Goal: Task Accomplishment & Management: Complete application form

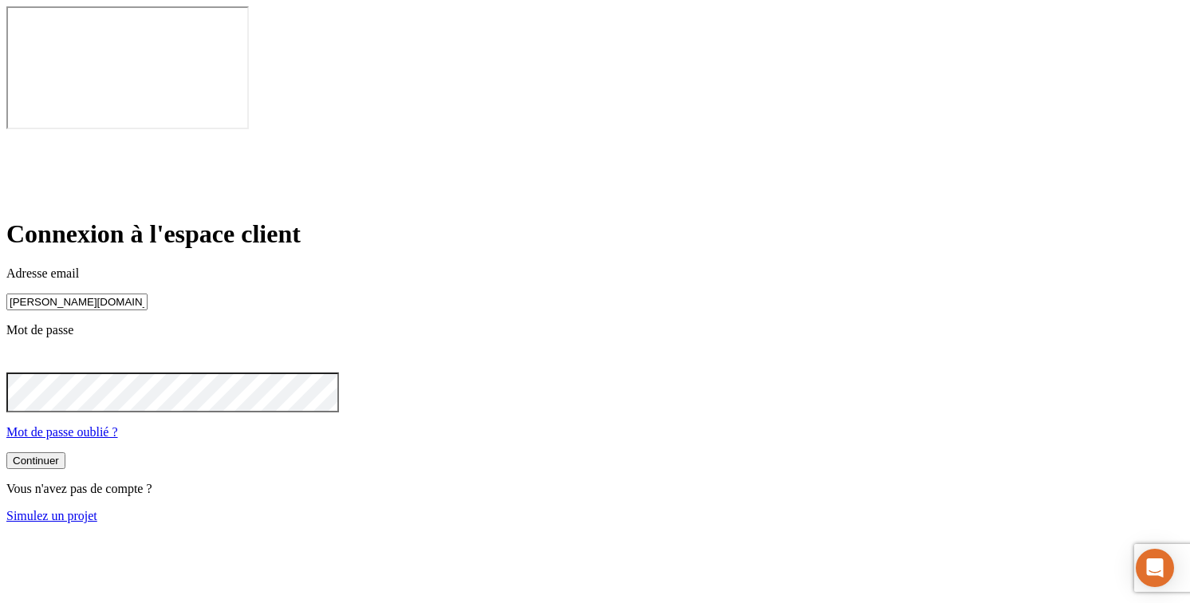
click at [148, 293] on input "[PERSON_NAME][DOMAIN_NAME][EMAIL_ADDRESS][DOMAIN_NAME]" at bounding box center [76, 301] width 141 height 17
type input "james.bond+45@nalo.fr"
click at [65, 454] on button "Continuer" at bounding box center [35, 462] width 59 height 17
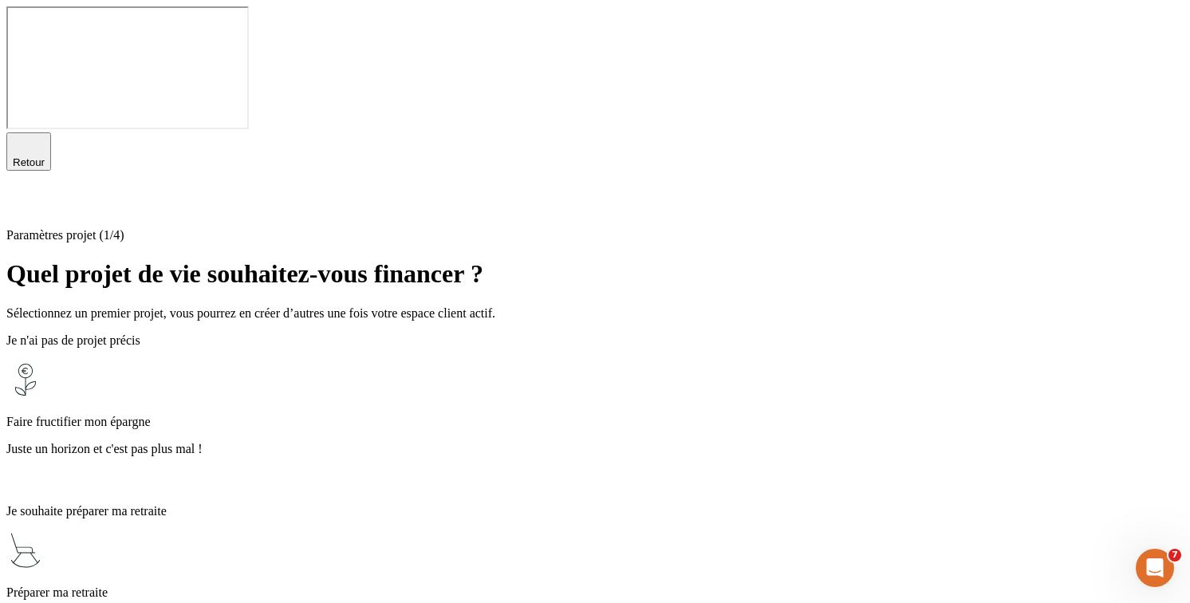
click at [517, 360] on div "Faire fructifier mon épargne Juste un horizon et c'est pas plus mal !" at bounding box center [594, 425] width 1177 height 131
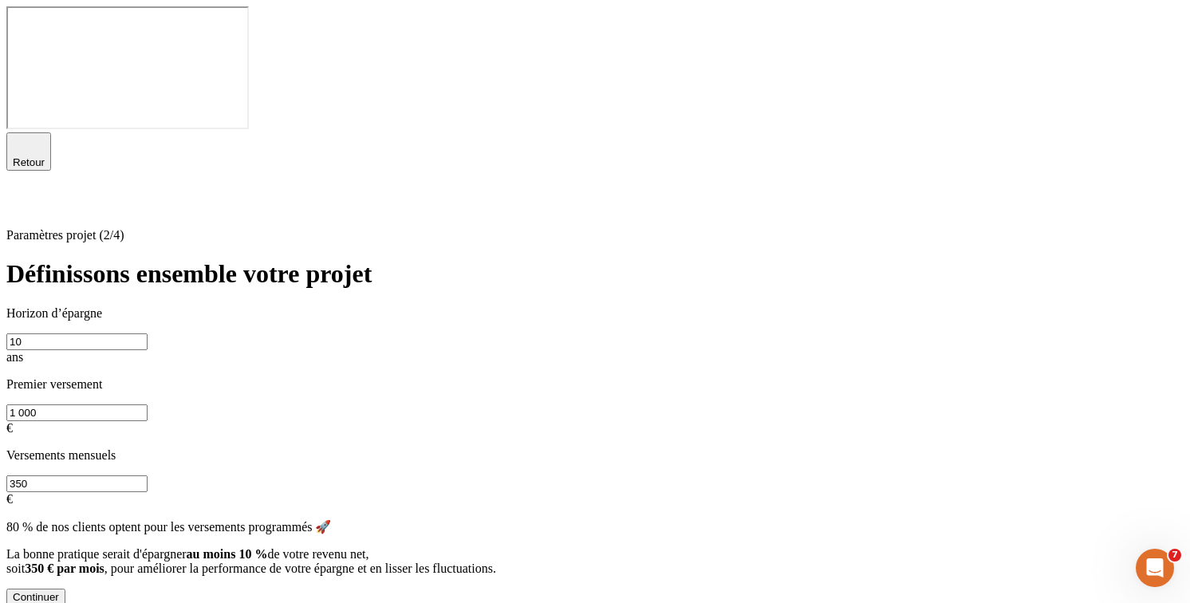
click at [59, 591] on div "Continuer" at bounding box center [36, 597] width 46 height 12
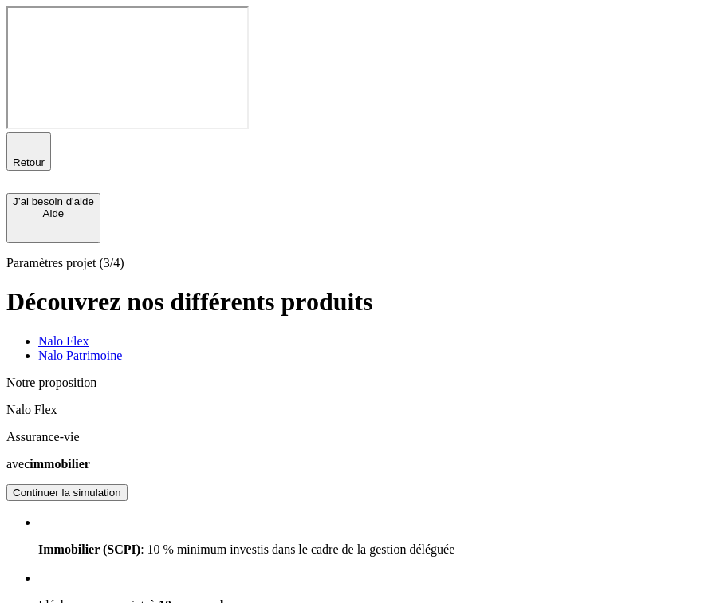
click at [121, 486] on div "Continuer la simulation" at bounding box center [67, 492] width 108 height 12
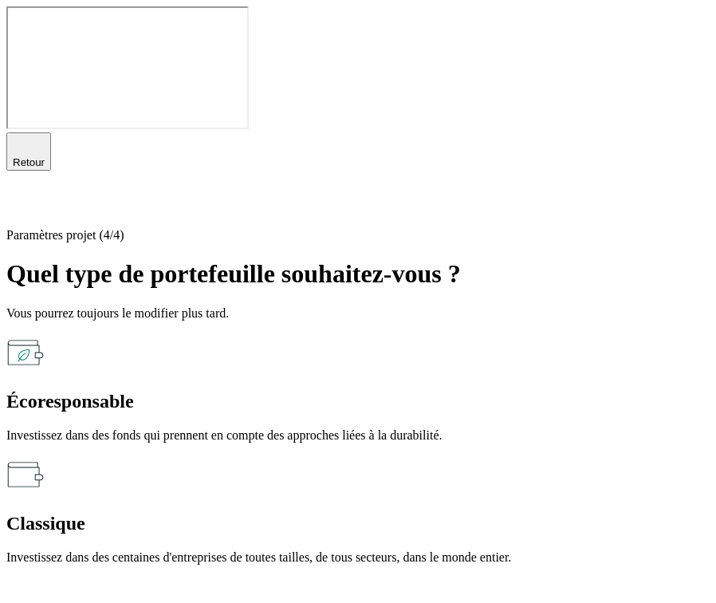
click at [293, 428] on p "Investissez dans des fonds qui prennent en compte des approches liées à la dura…" at bounding box center [357, 435] width 703 height 14
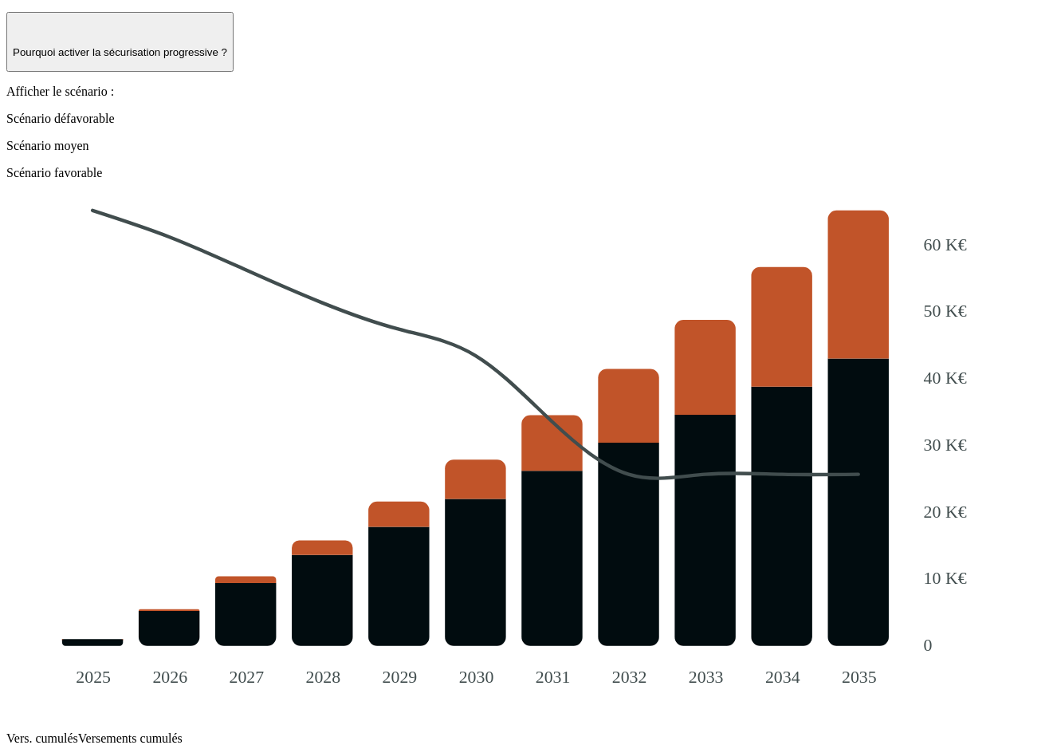
scroll to position [1489, 0]
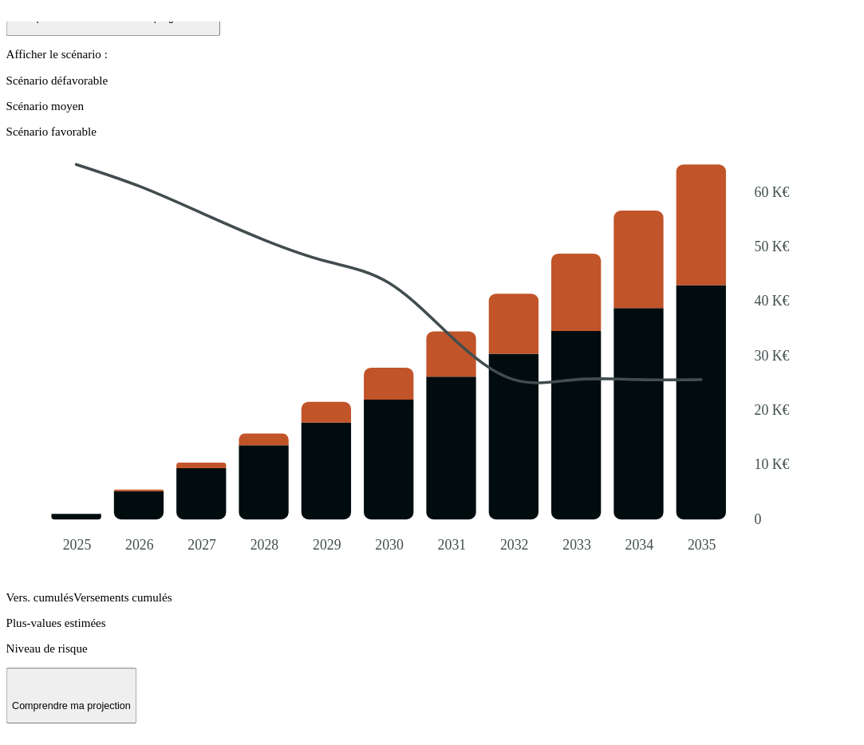
scroll to position [1411, 0]
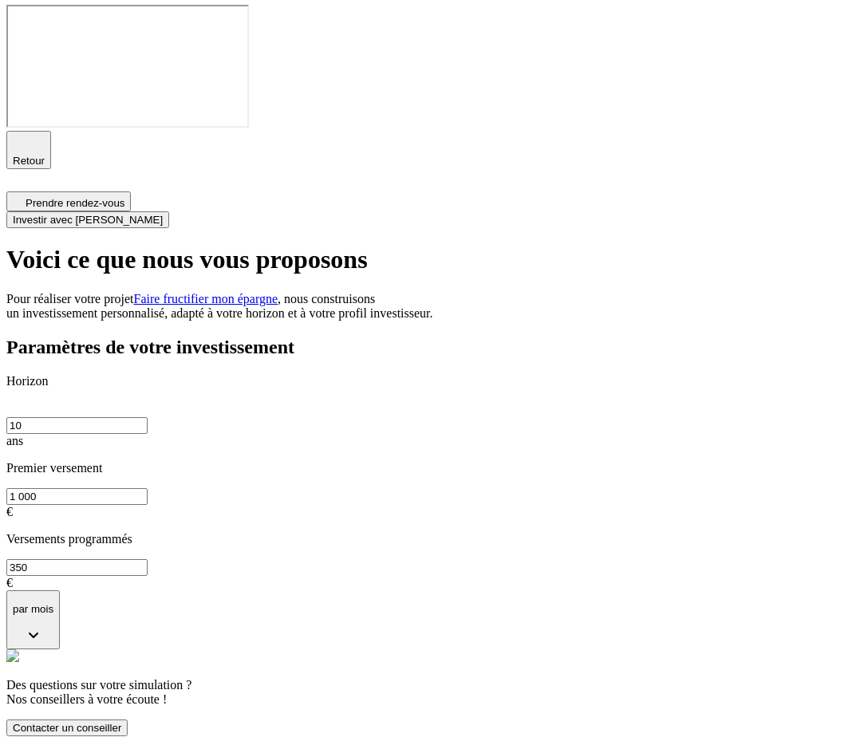
scroll to position [0, 0]
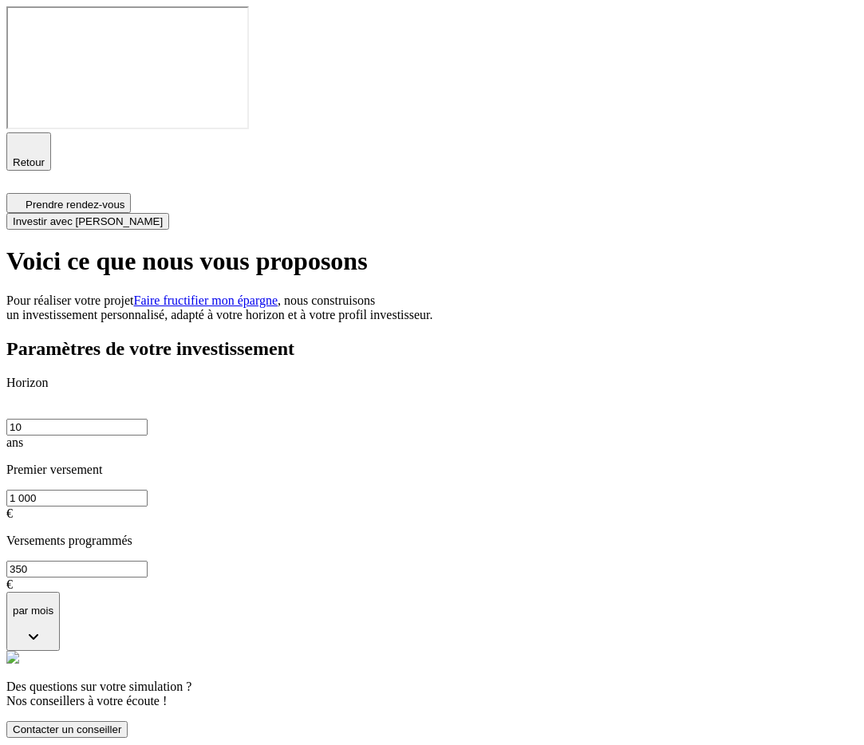
click at [169, 213] on button "Investir avec Nalo" at bounding box center [87, 221] width 163 height 17
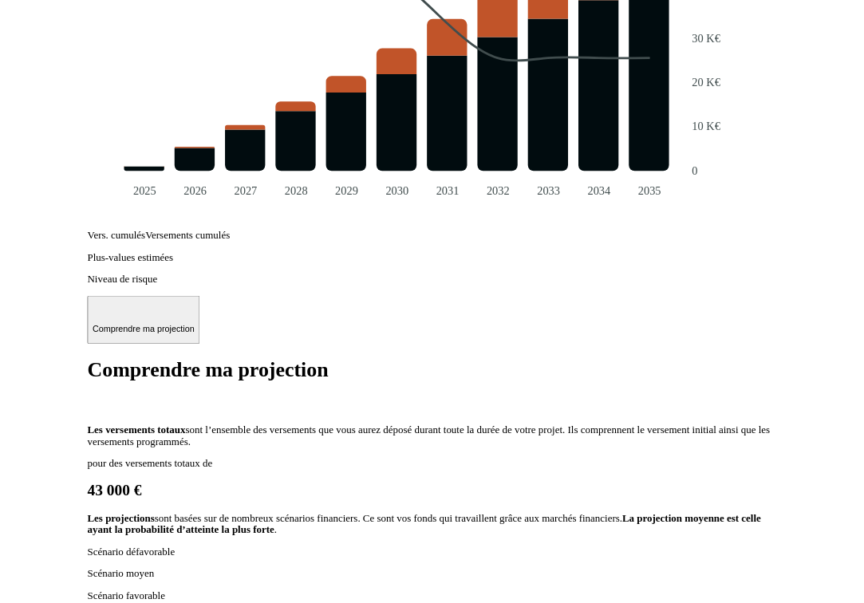
scroll to position [1795, 0]
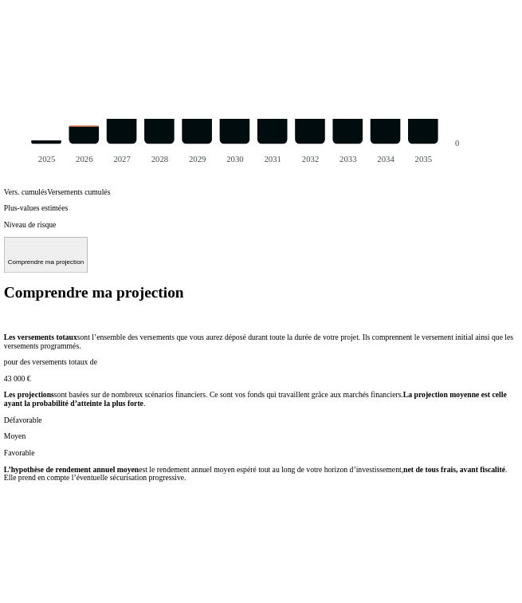
scroll to position [2037, 0]
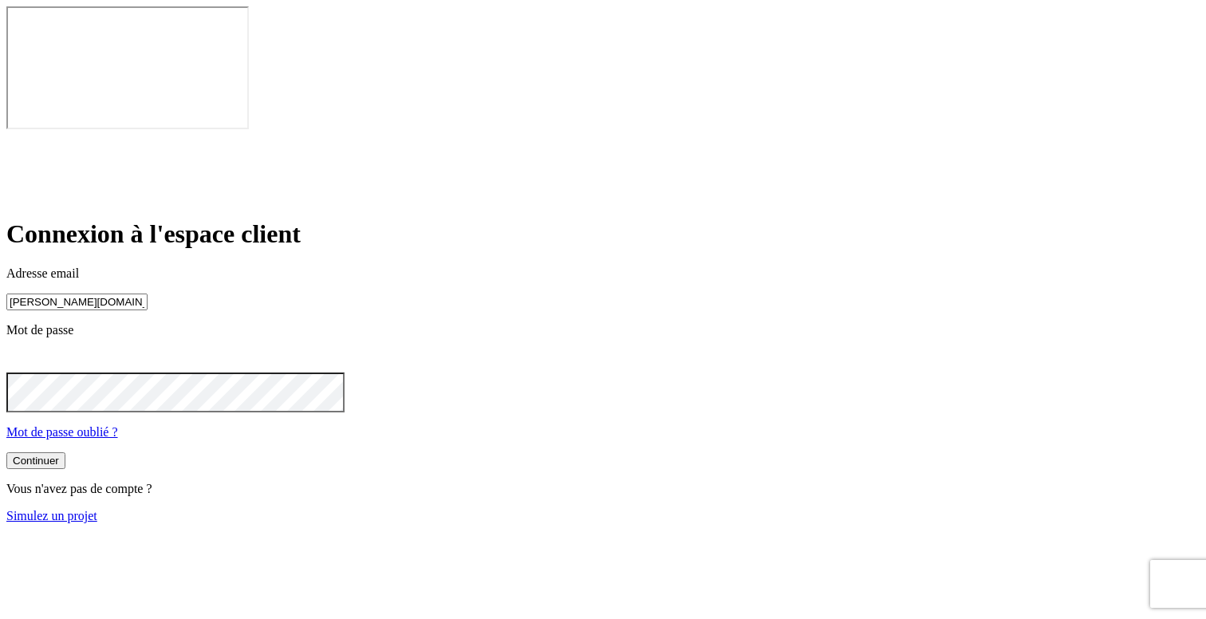
click at [148, 293] on input "[PERSON_NAME][DOMAIN_NAME][EMAIL_ADDRESS][DOMAIN_NAME]" at bounding box center [76, 301] width 141 height 17
type input "james.bond+36@nalo.fr"
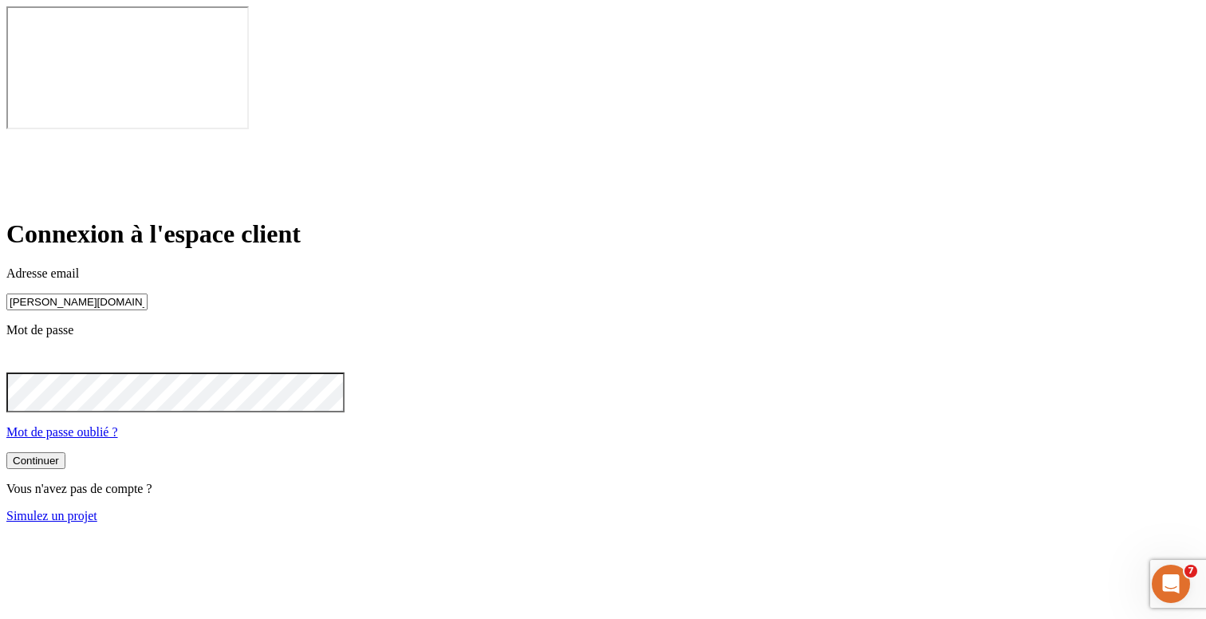
click at [65, 452] on button "Continuer" at bounding box center [35, 460] width 59 height 17
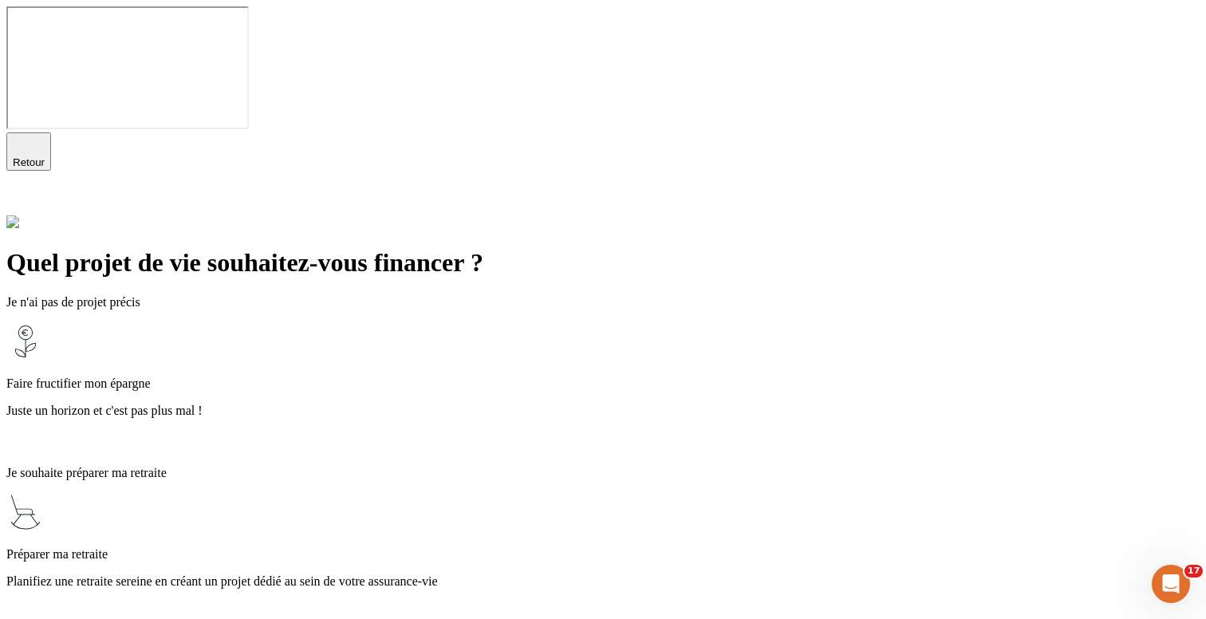
click at [636, 322] on div "Faire fructifier mon épargne Juste un horizon et c'est pas plus mal !" at bounding box center [602, 387] width 1193 height 131
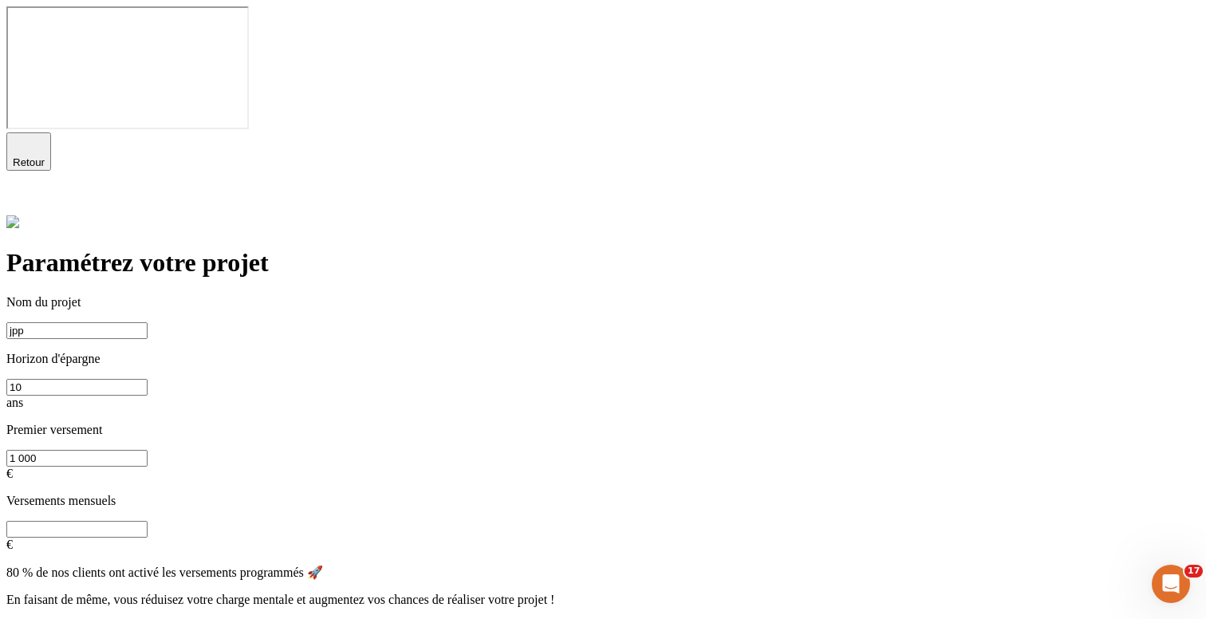
click at [59, 618] on div "Continuer" at bounding box center [36, 628] width 46 height 12
type input "Jpp"
type input "0"
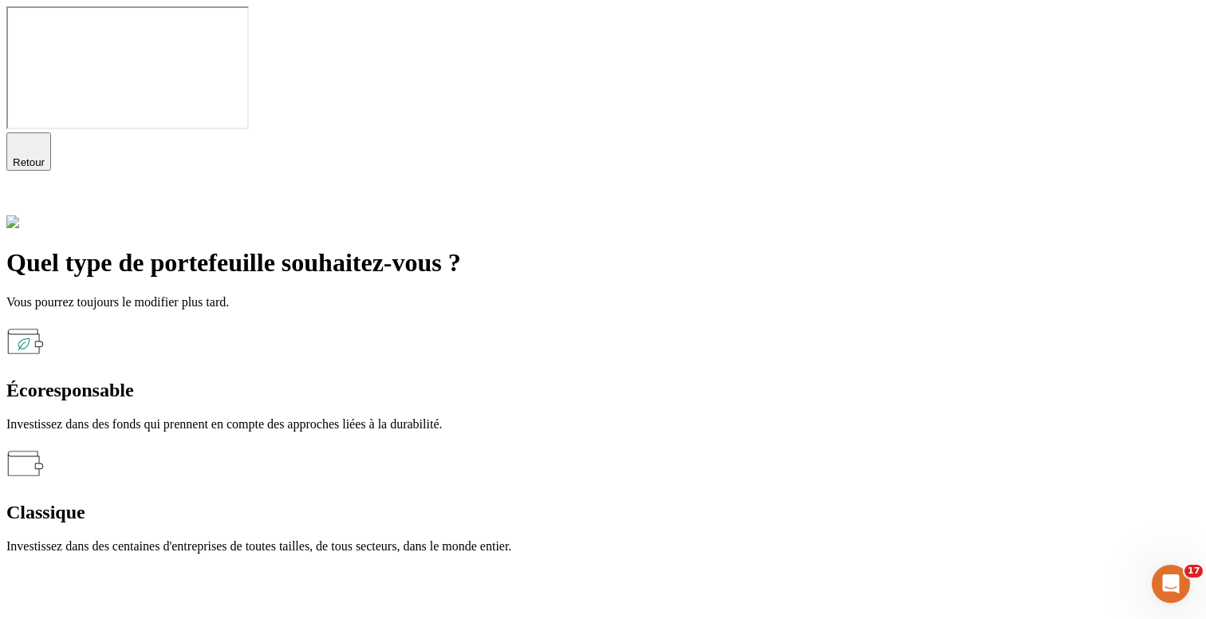
click at [750, 502] on div "Classique" at bounding box center [602, 513] width 1193 height 22
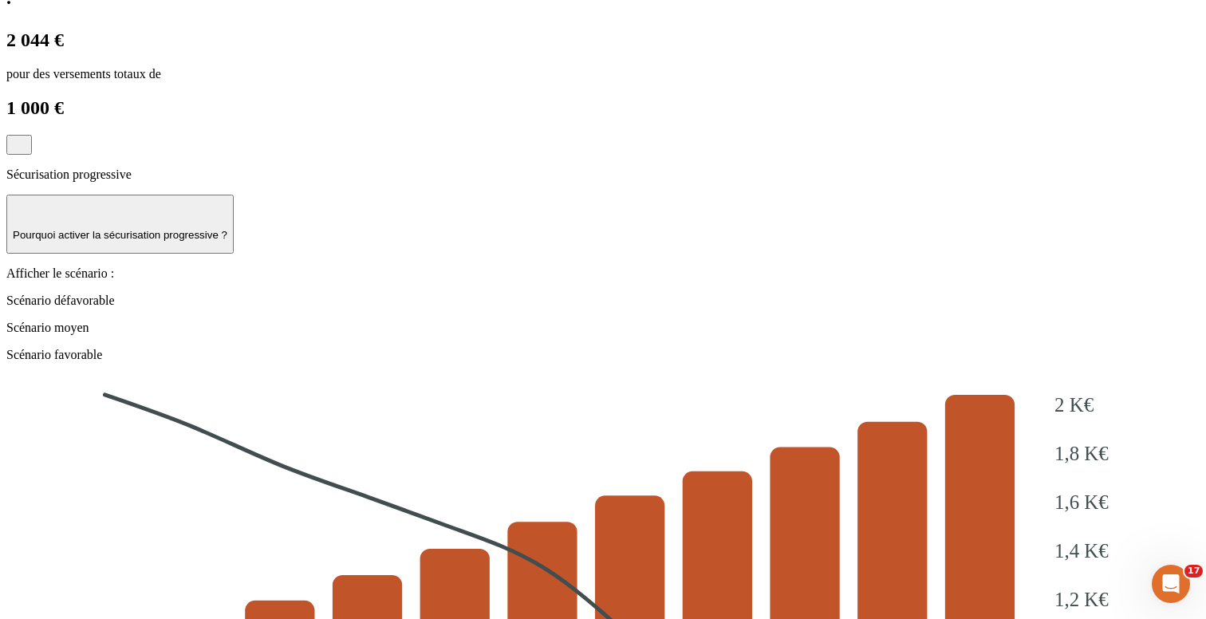
scroll to position [1806, 0]
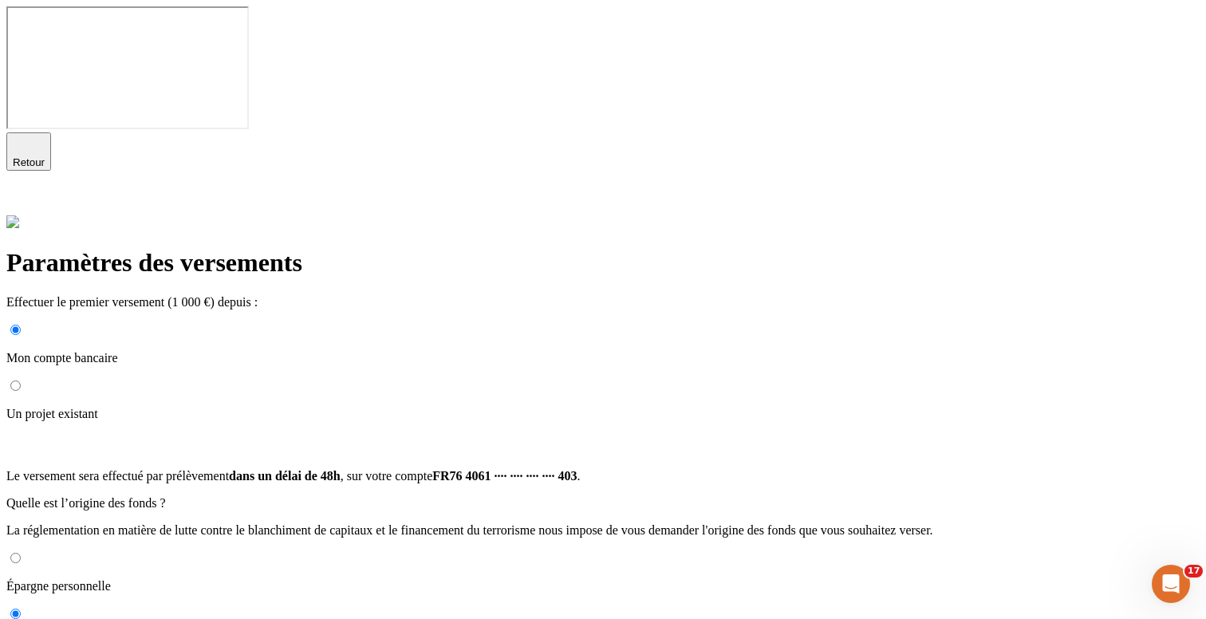
scroll to position [170, 0]
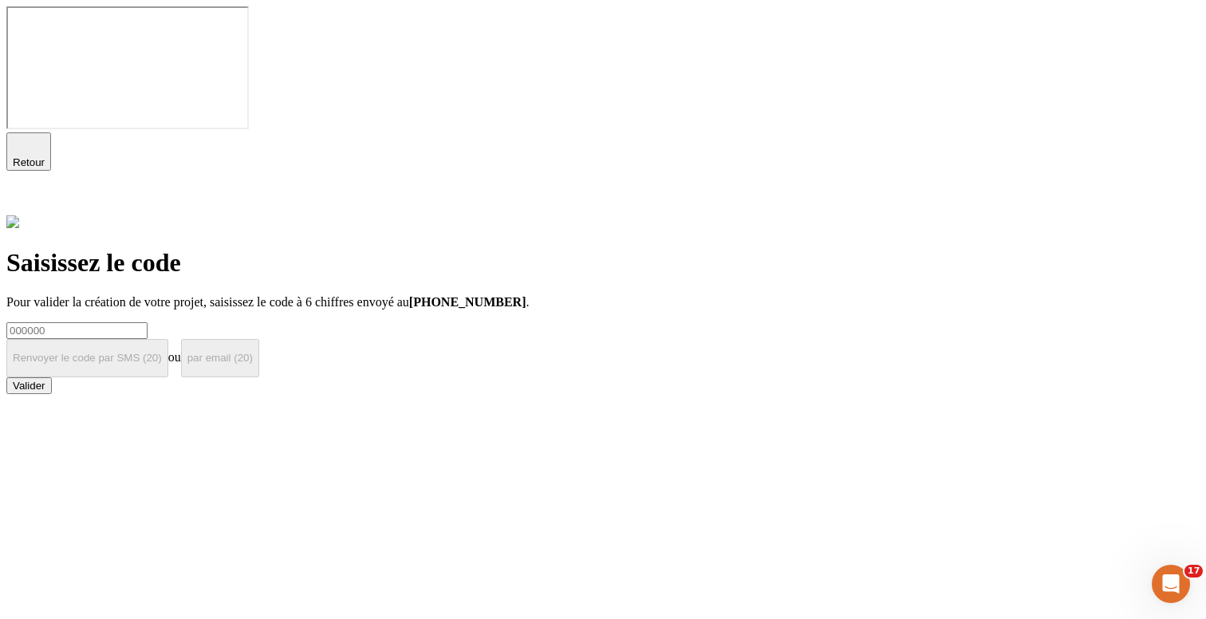
click at [148, 322] on input at bounding box center [76, 330] width 141 height 17
click at [148, 322] on input "000000" at bounding box center [76, 330] width 141 height 17
type input "000000"
click at [52, 377] on button "Valider" at bounding box center [28, 385] width 45 height 17
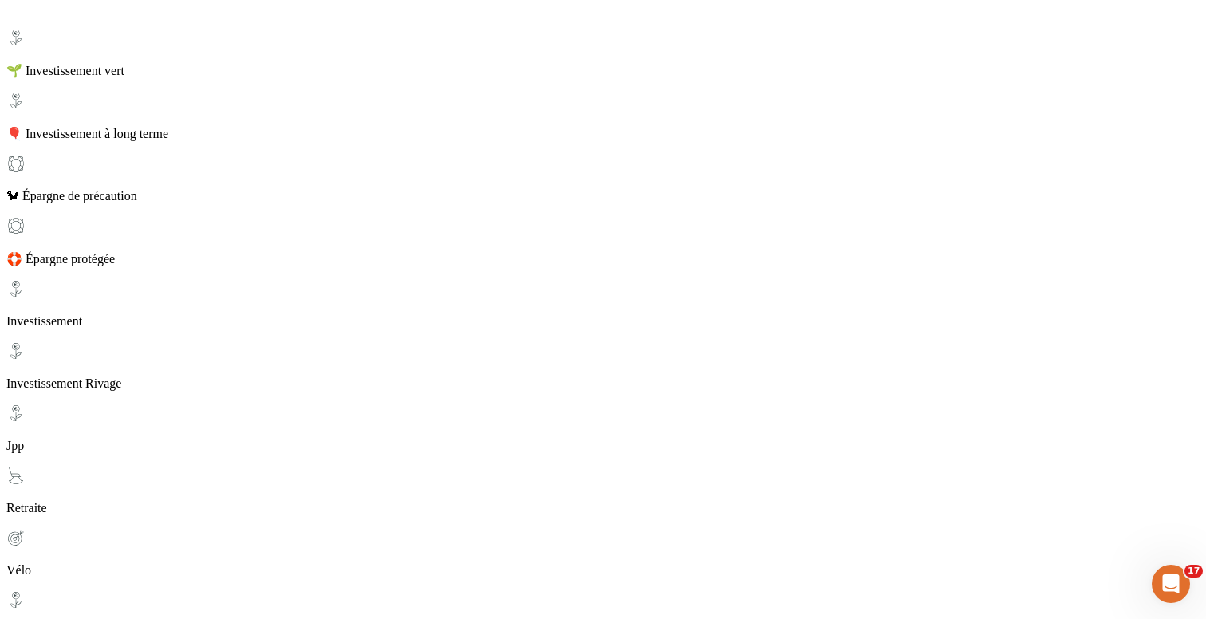
scroll to position [173, 0]
